Goal: Navigation & Orientation: Find specific page/section

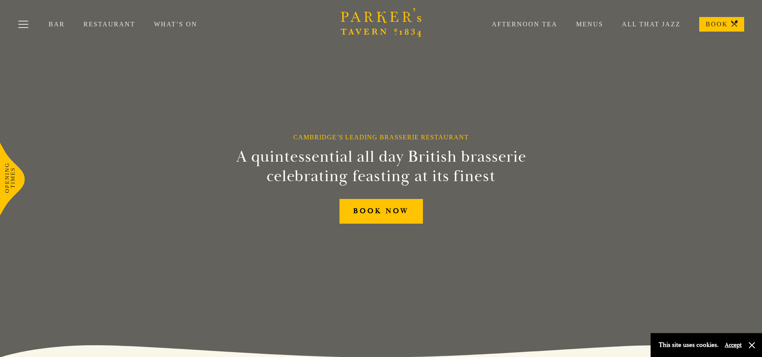
click at [592, 26] on link "Menus" at bounding box center [581, 24] width 46 height 8
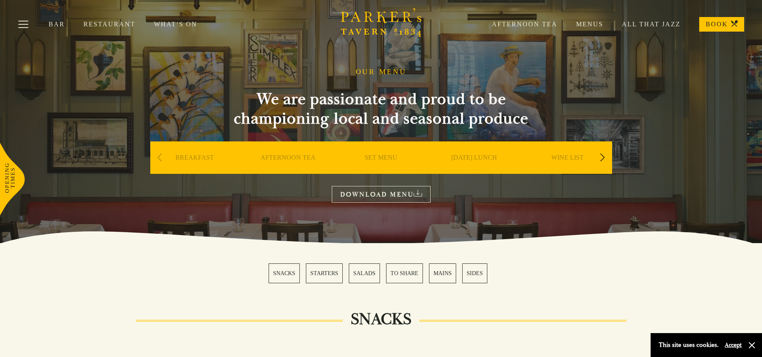
click at [267, 201] on div "OUR MENU We are passionate and proud to be championing local and seasonal produ…" at bounding box center [381, 135] width 486 height 135
click at [473, 160] on link "SUNDAY LUNCH" at bounding box center [475, 170] width 46 height 32
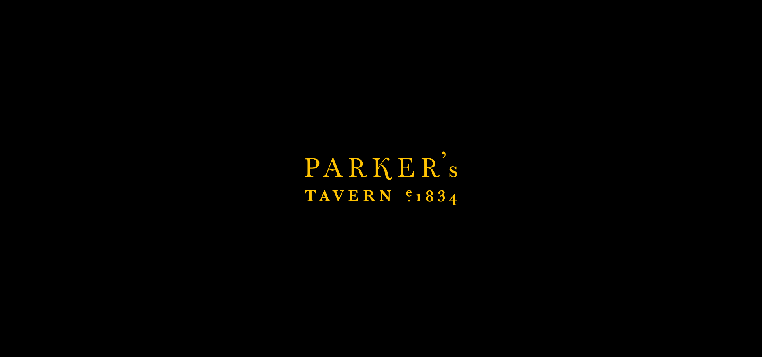
scroll to position [229, 0]
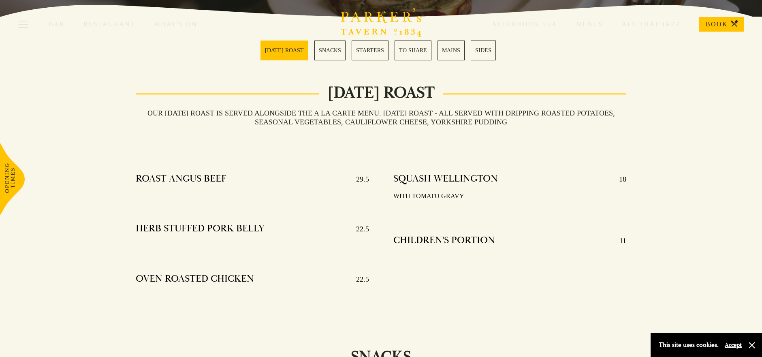
scroll to position [225, 0]
